Goal: Information Seeking & Learning: Compare options

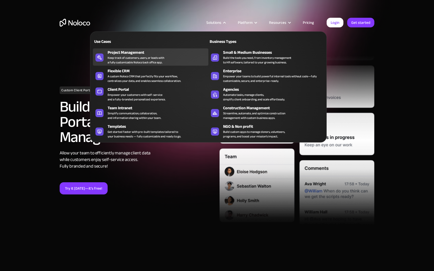
click at [110, 56] on div "Keep track of customers, users, or leads with a fully customizable Noloco back …" at bounding box center [136, 60] width 57 height 9
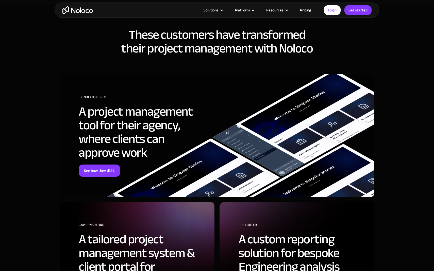
scroll to position [1461, 0]
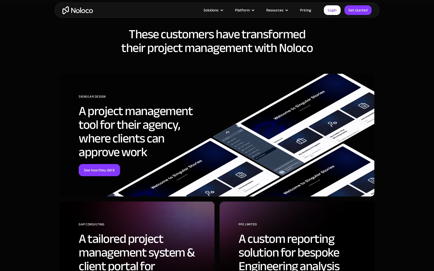
click at [304, 11] on link "Pricing" at bounding box center [306, 10] width 24 height 7
